Goal: Transaction & Acquisition: Download file/media

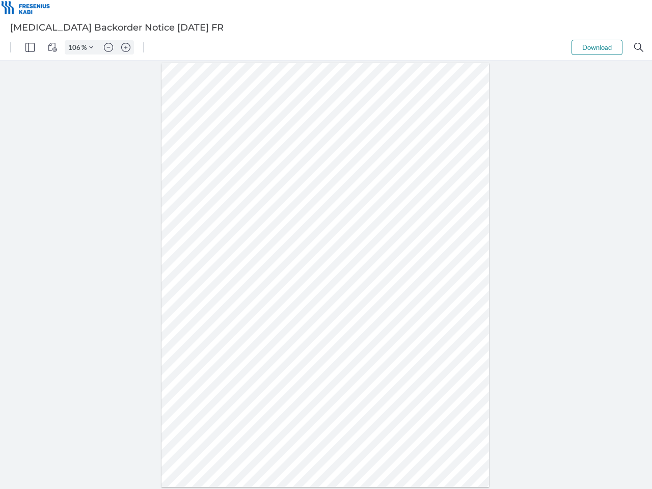
click at [30, 47] on img "Panel" at bounding box center [29, 47] width 9 height 9
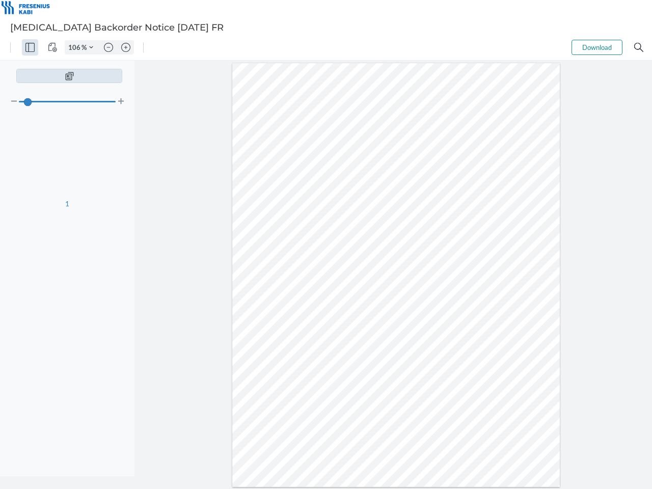
click at [52, 47] on img "View Controls" at bounding box center [52, 47] width 9 height 9
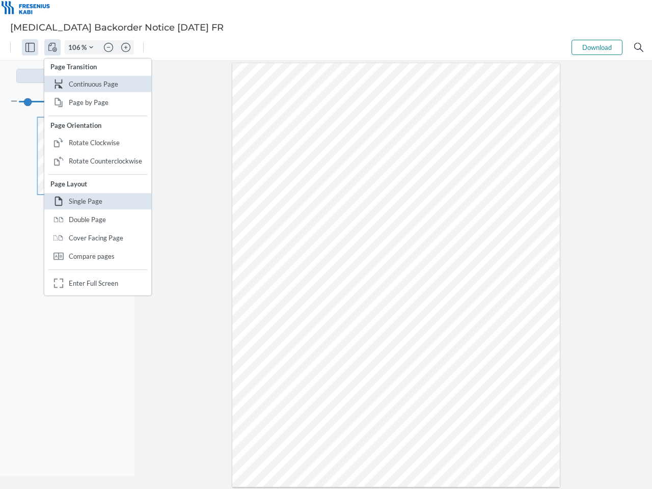
click at [76, 47] on input "106" at bounding box center [73, 47] width 16 height 9
click at [91, 47] on img "Zoom Controls" at bounding box center [91, 47] width 4 height 4
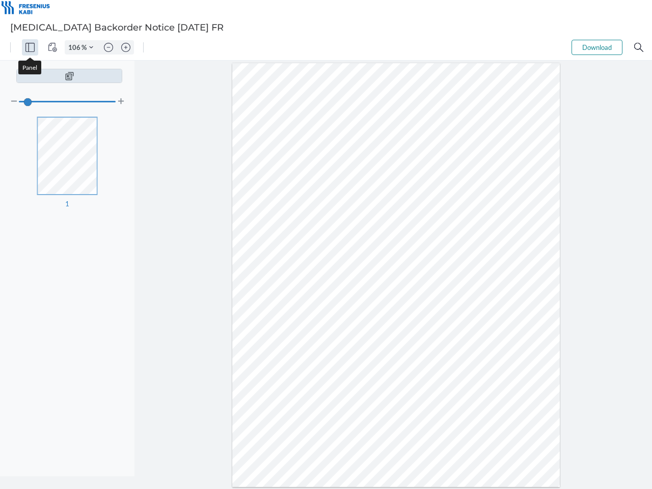
click at [108, 47] on img "Zoom out" at bounding box center [108, 47] width 9 height 9
click at [126, 47] on img "Zoom in" at bounding box center [125, 47] width 9 height 9
type input "106"
click at [597, 47] on button "Download" at bounding box center [596, 47] width 51 height 15
click at [638, 47] on img "Search" at bounding box center [638, 47] width 9 height 9
